Goal: Find specific page/section: Find specific page/section

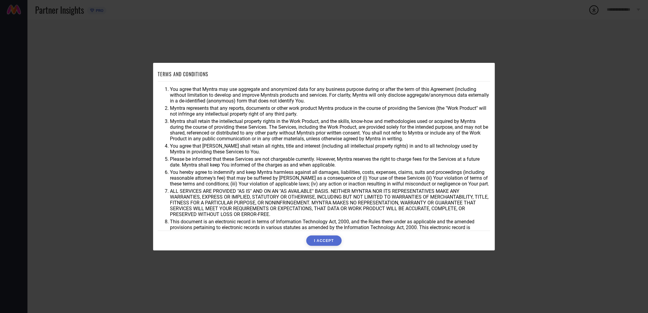
scroll to position [23, 0]
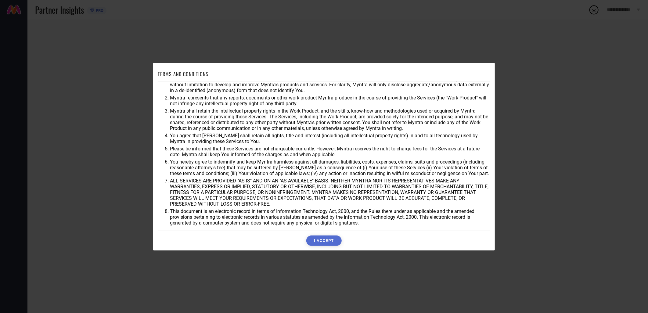
click at [331, 240] on button "I ACCEPT" at bounding box center [323, 240] width 35 height 10
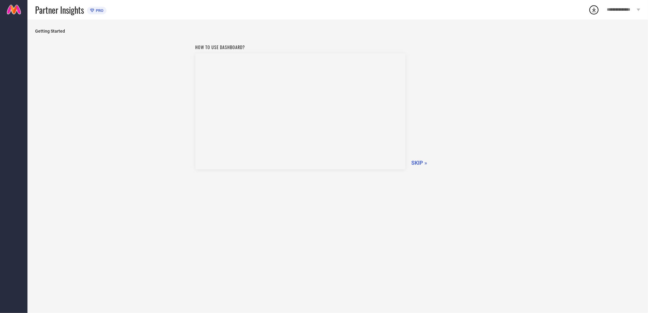
click at [417, 164] on span "SKIP »" at bounding box center [419, 162] width 16 height 6
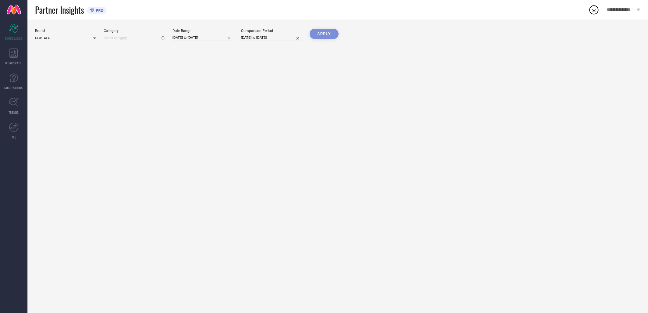
type input "All"
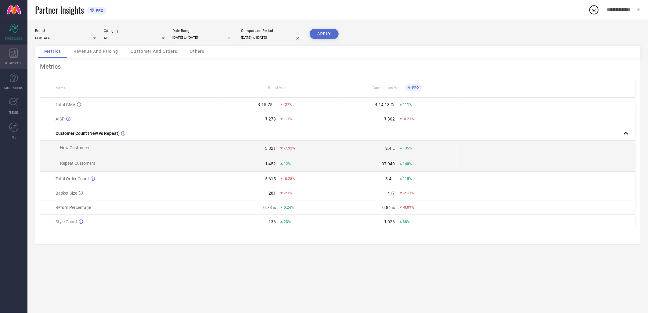
click at [21, 59] on div "WORKSPACE" at bounding box center [13, 57] width 27 height 24
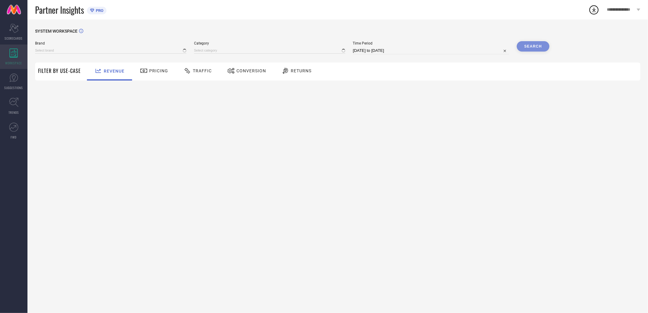
type input "FOXTALE"
type input "All"
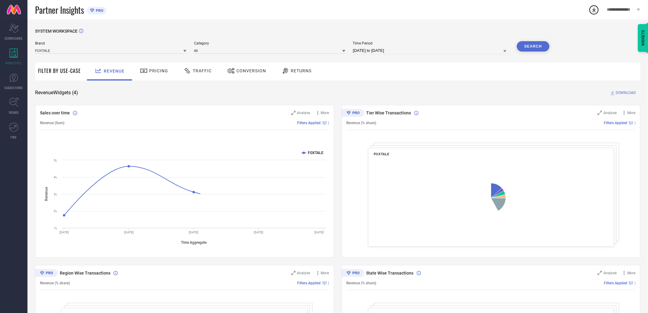
click at [189, 77] on div "Traffic" at bounding box center [197, 72] width 43 height 18
